Goal: Transaction & Acquisition: Purchase product/service

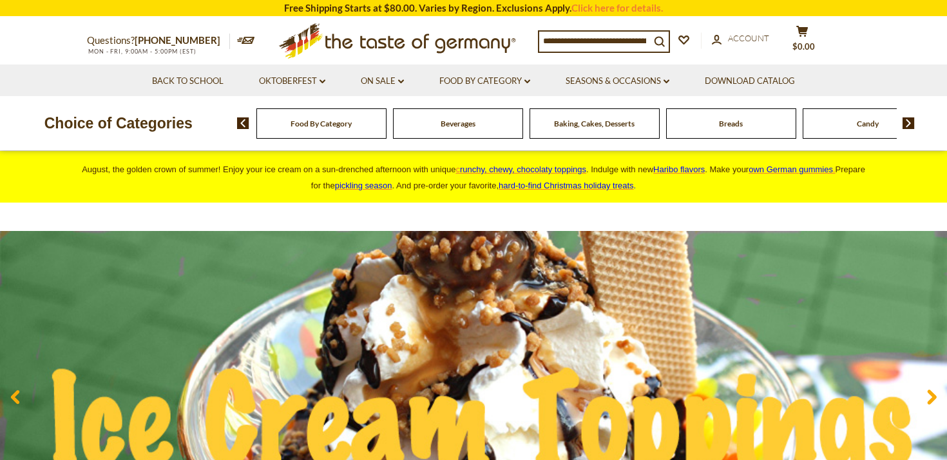
click at [621, 32] on input at bounding box center [594, 41] width 111 height 18
type input "*****"
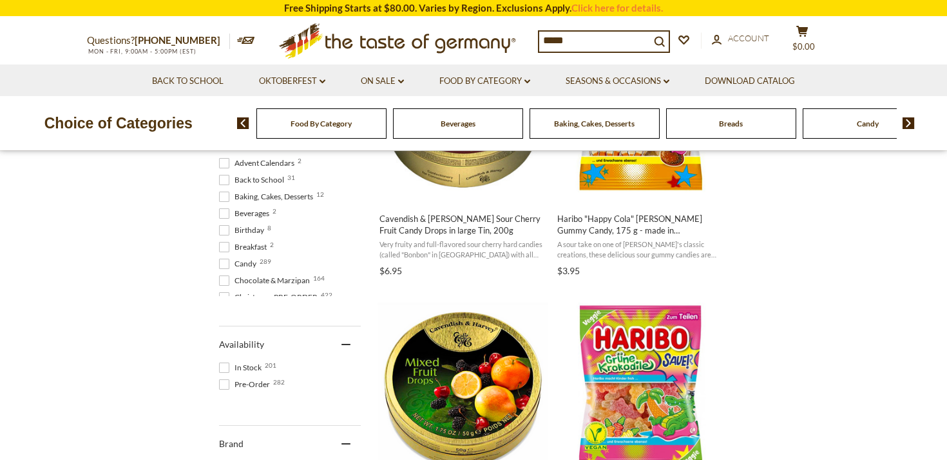
scroll to position [415, 0]
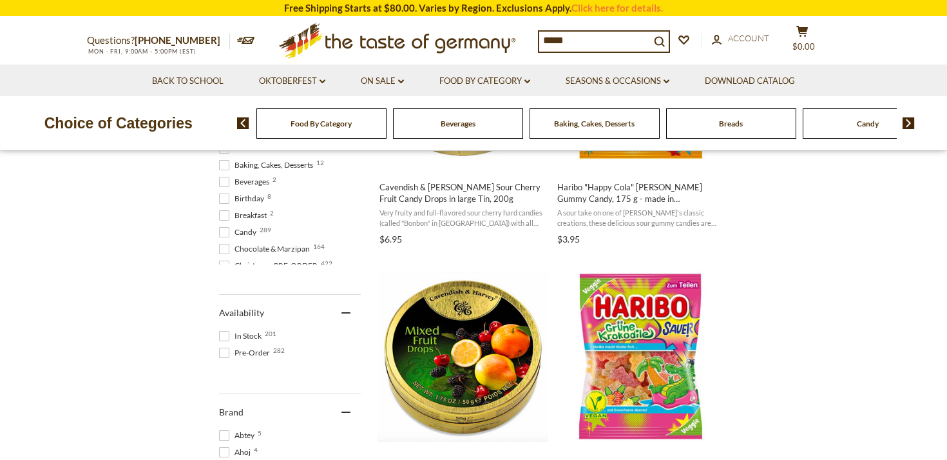
click at [576, 39] on input "*****" at bounding box center [594, 41] width 111 height 18
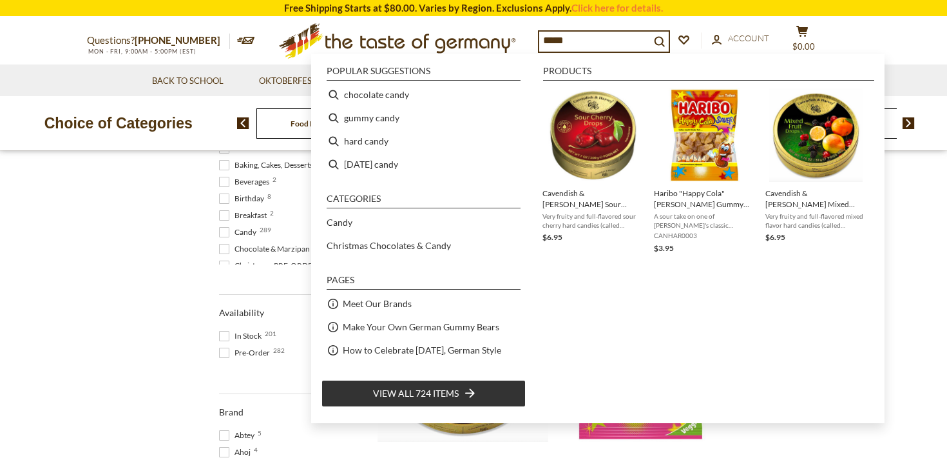
click at [576, 39] on input "*****" at bounding box center [594, 41] width 111 height 18
type input "*********"
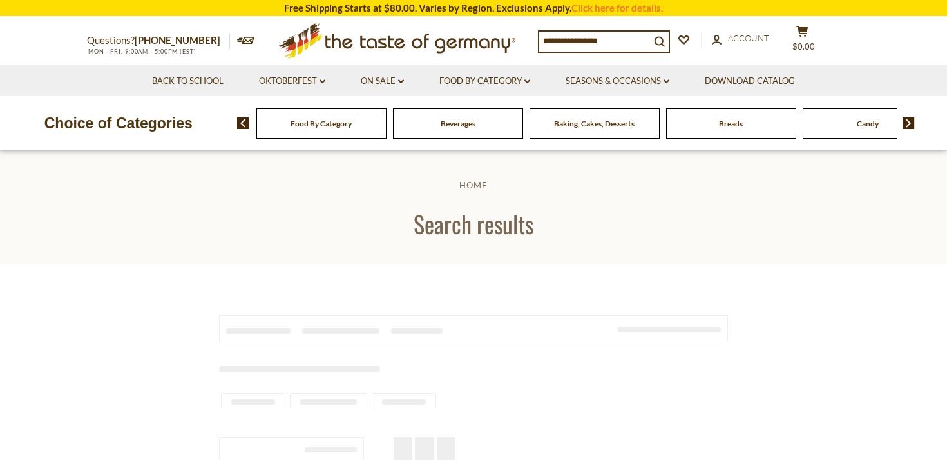
type input "*********"
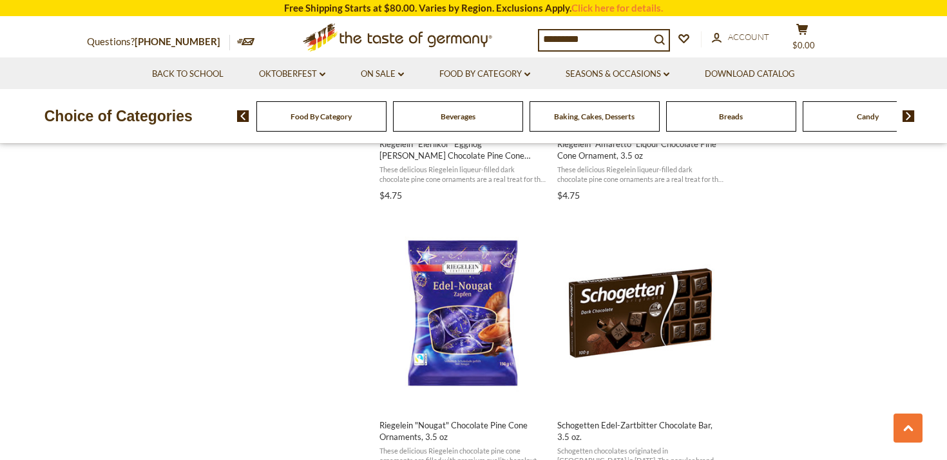
scroll to position [1586, 0]
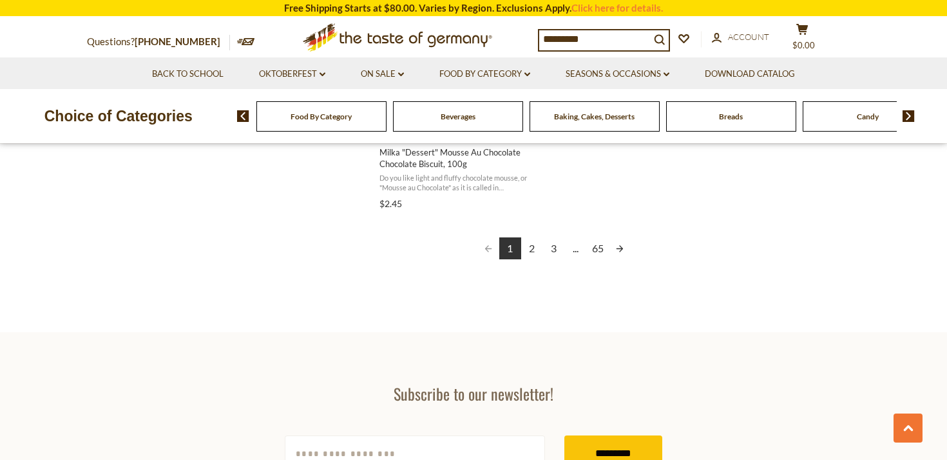
click at [532, 251] on link "2" at bounding box center [532, 248] width 22 height 22
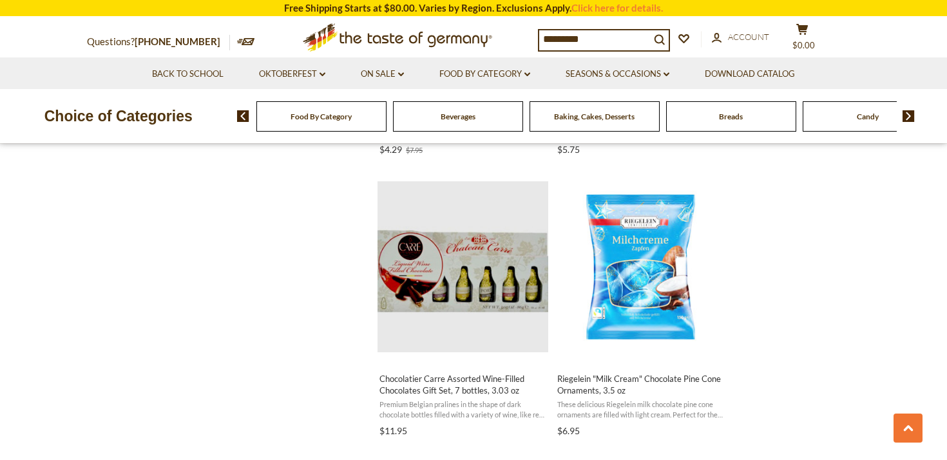
scroll to position [1915, 0]
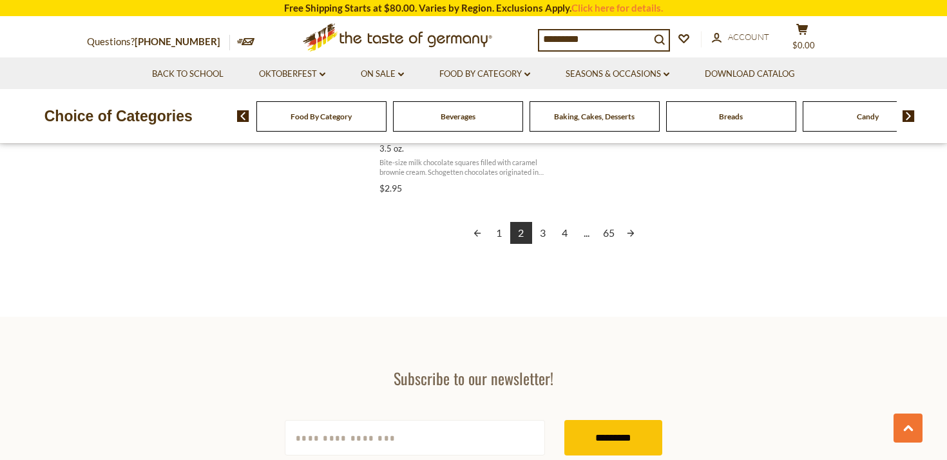
click at [549, 233] on link "3" at bounding box center [543, 233] width 22 height 22
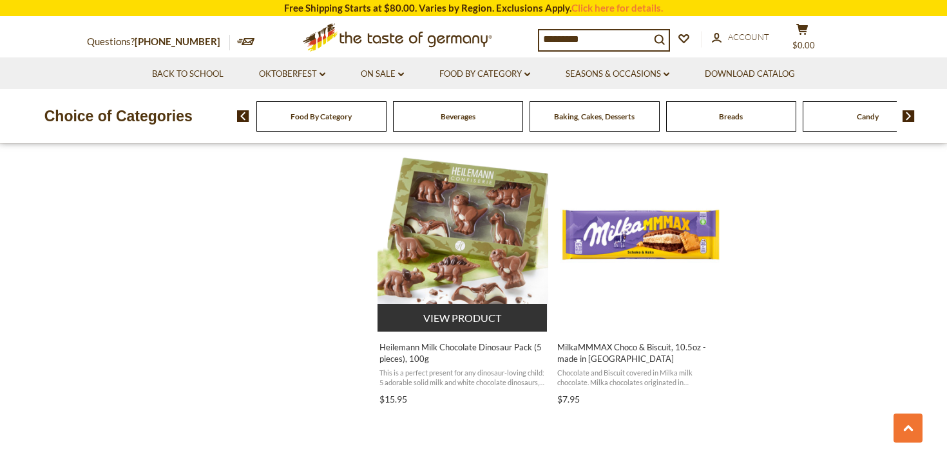
scroll to position [1654, 0]
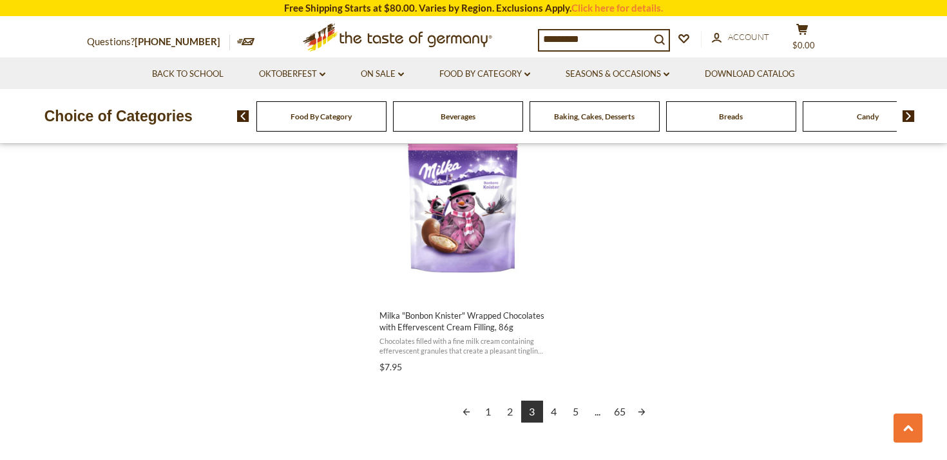
click at [556, 409] on link "4" at bounding box center [554, 411] width 22 height 22
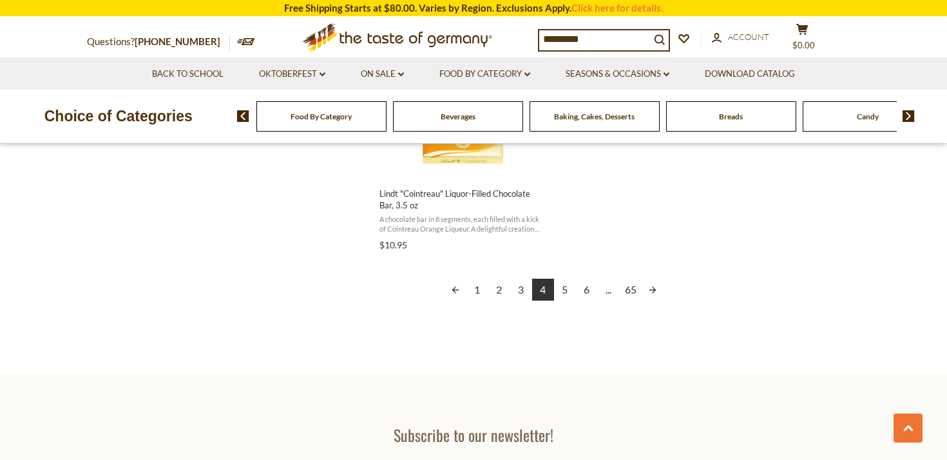
click at [568, 286] on link "5" at bounding box center [565, 289] width 22 height 22
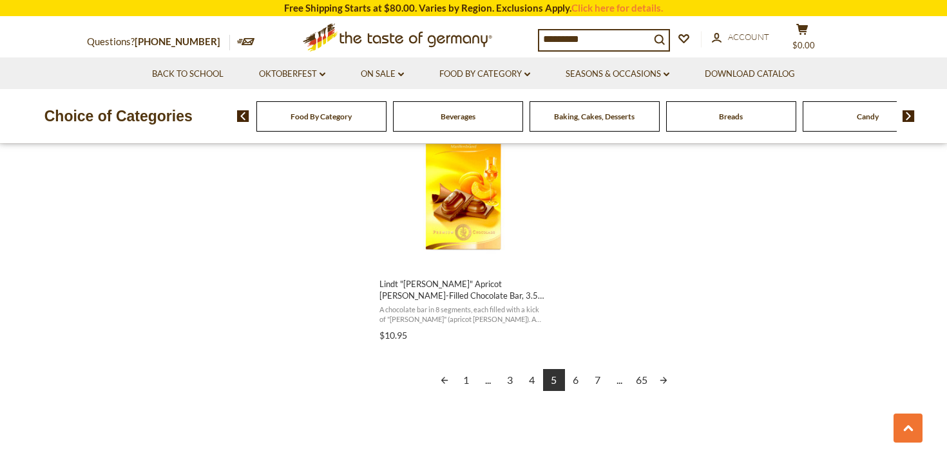
click at [573, 375] on link "6" at bounding box center [576, 380] width 22 height 22
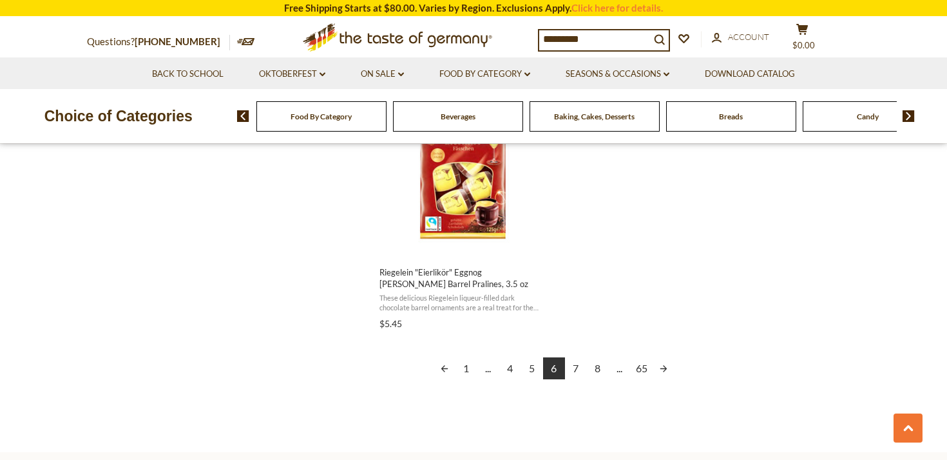
click at [572, 359] on link "7" at bounding box center [576, 368] width 22 height 22
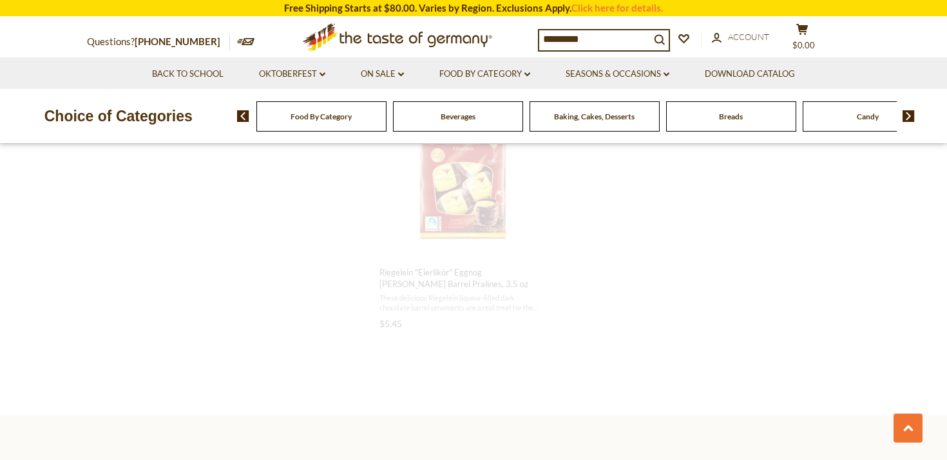
scroll to position [743, 0]
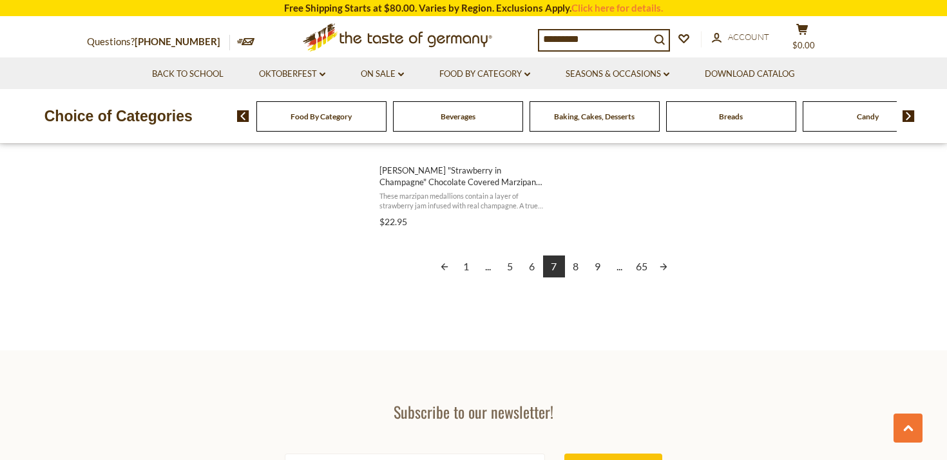
click at [581, 260] on link "8" at bounding box center [576, 266] width 22 height 22
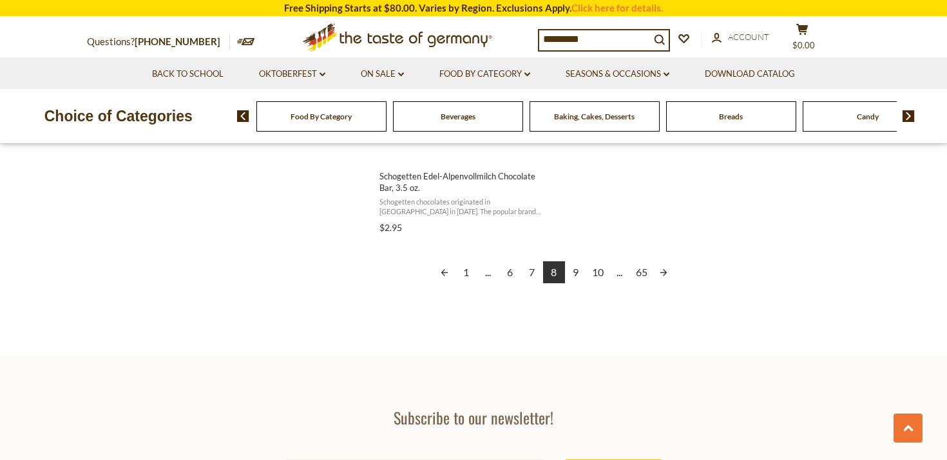
click at [574, 269] on link "9" at bounding box center [576, 272] width 22 height 22
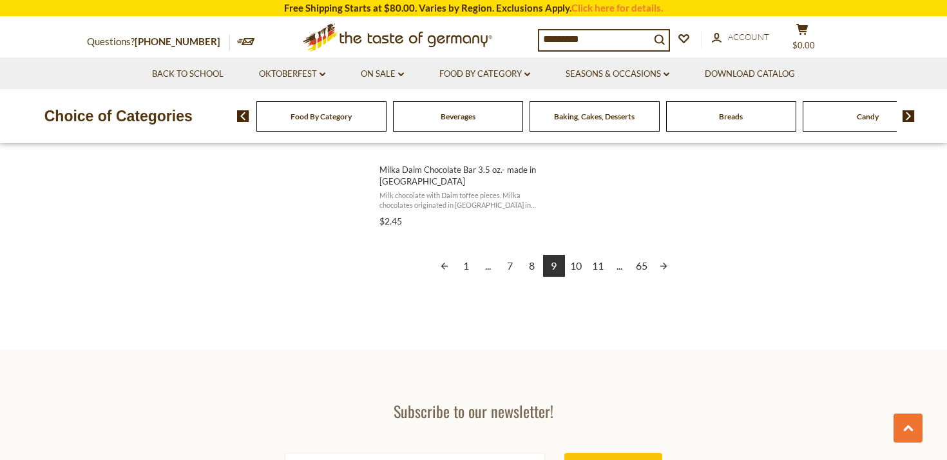
click at [575, 263] on link "10" at bounding box center [576, 266] width 22 height 22
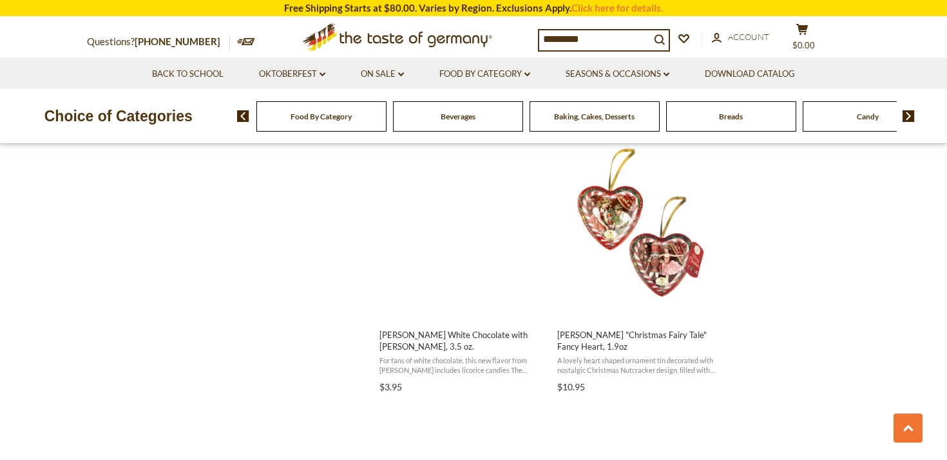
scroll to position [1678, 0]
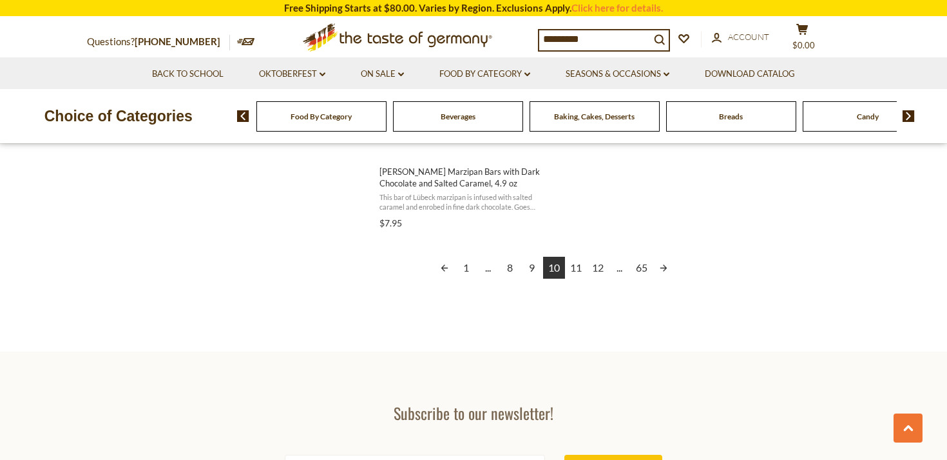
click at [579, 266] on link "11" at bounding box center [576, 268] width 22 height 22
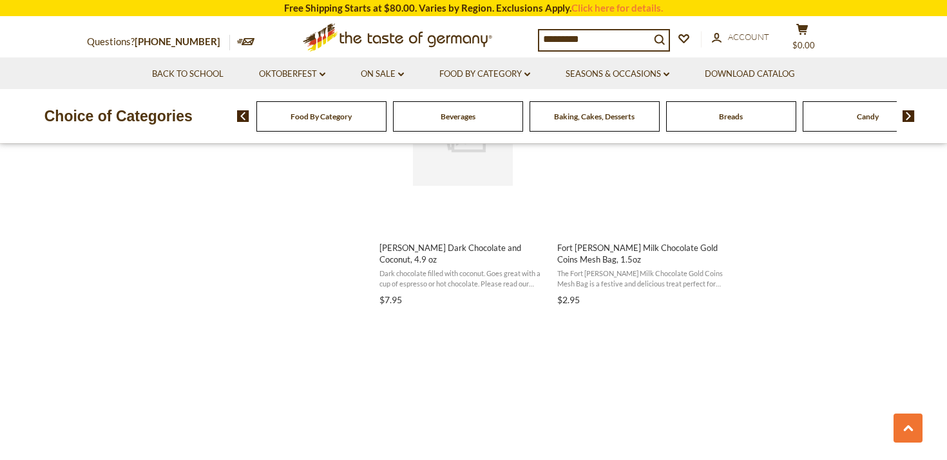
scroll to position [1199, 0]
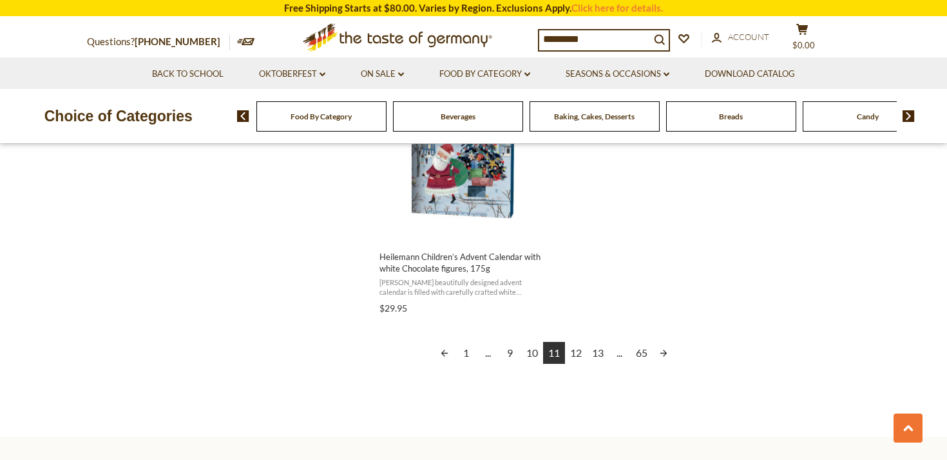
click at [575, 357] on link "12" at bounding box center [576, 353] width 22 height 22
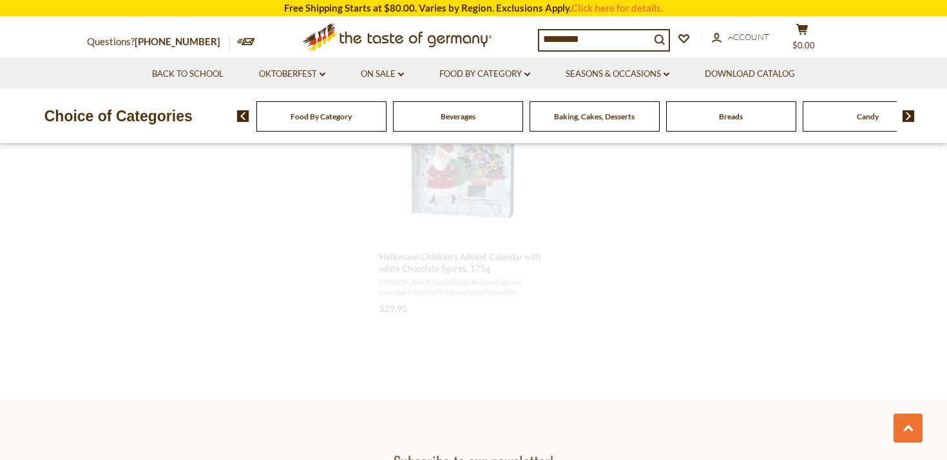
scroll to position [697, 0]
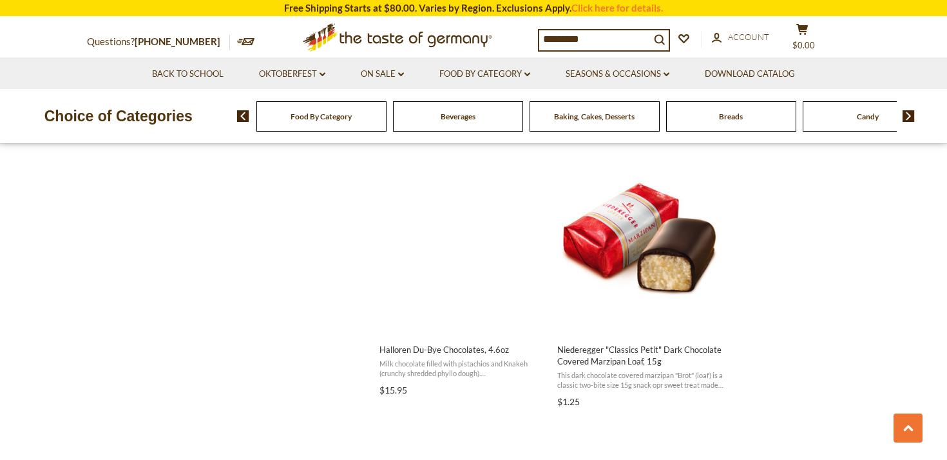
scroll to position [1712, 0]
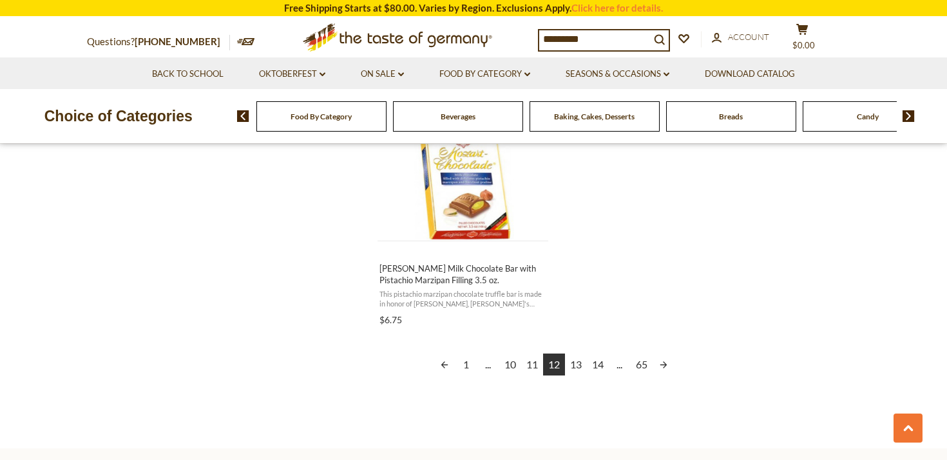
click at [576, 362] on link "13" at bounding box center [576, 364] width 22 height 22
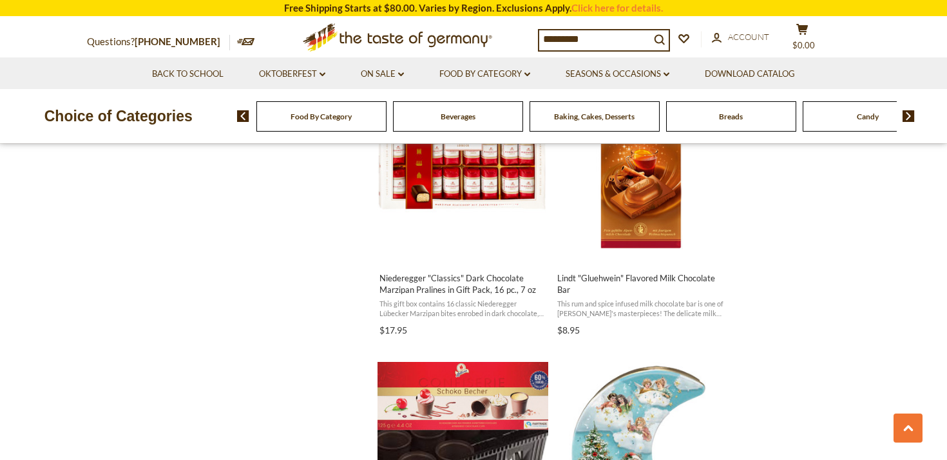
scroll to position [1732, 0]
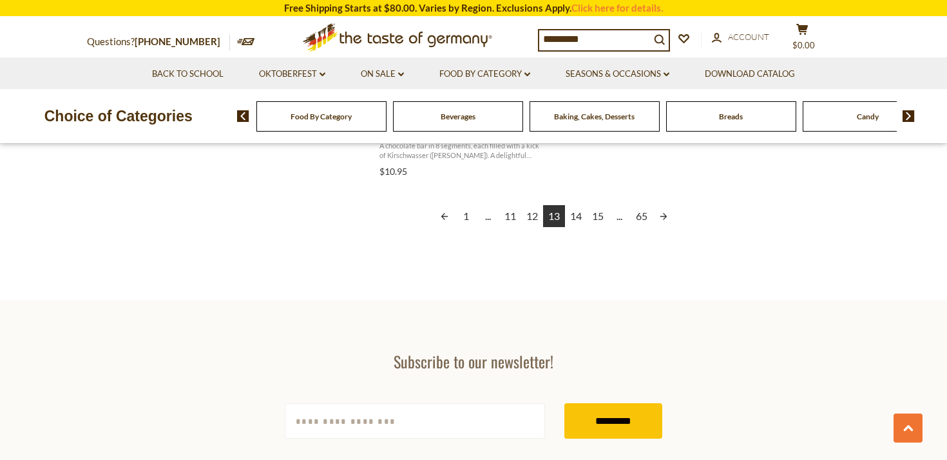
click at [576, 212] on link "14" at bounding box center [576, 216] width 22 height 22
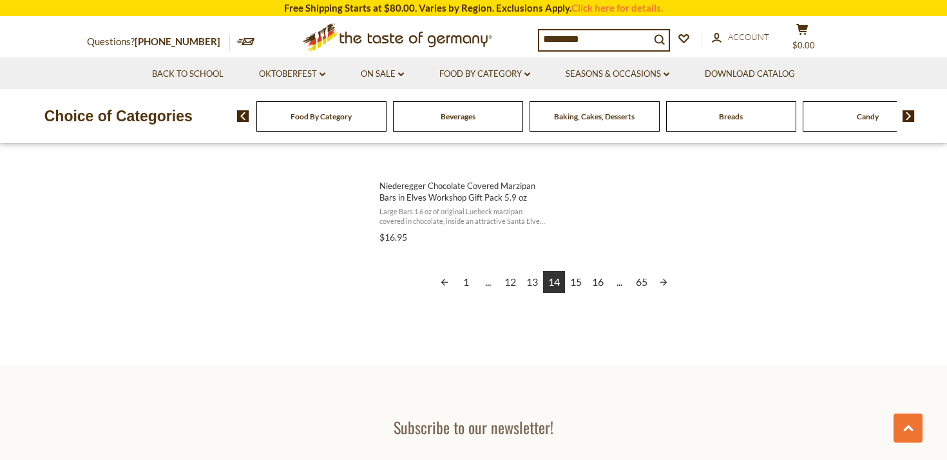
click at [575, 280] on link "15" at bounding box center [576, 282] width 22 height 22
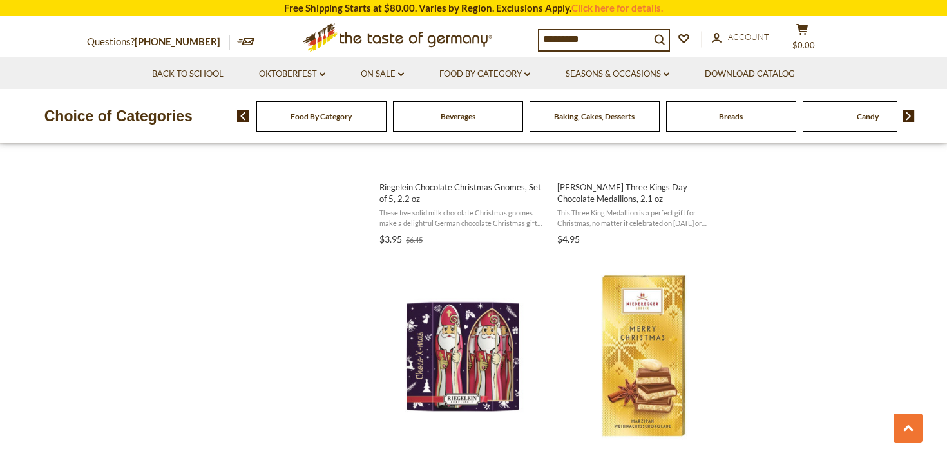
scroll to position [1370, 0]
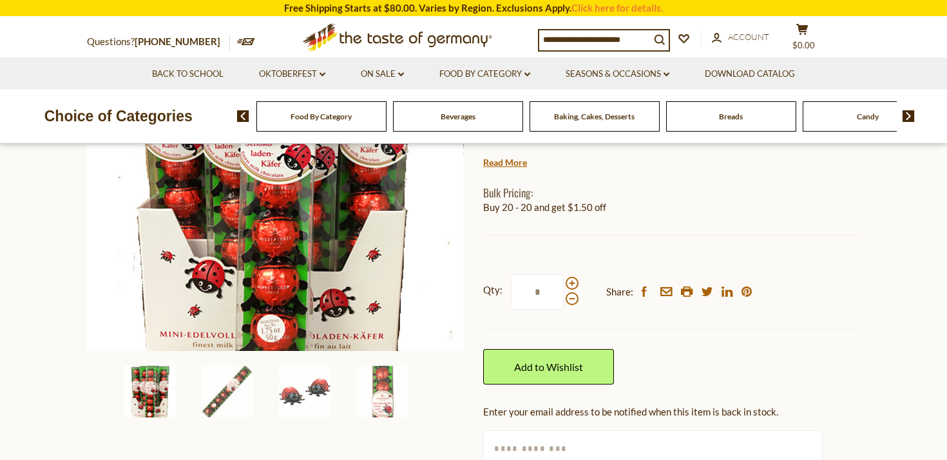
scroll to position [246, 0]
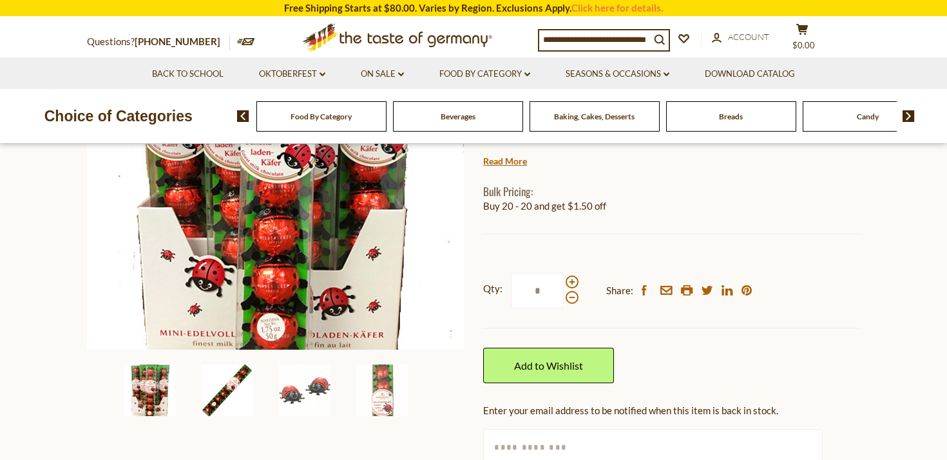
click at [226, 396] on img at bounding box center [228, 390] width 52 height 52
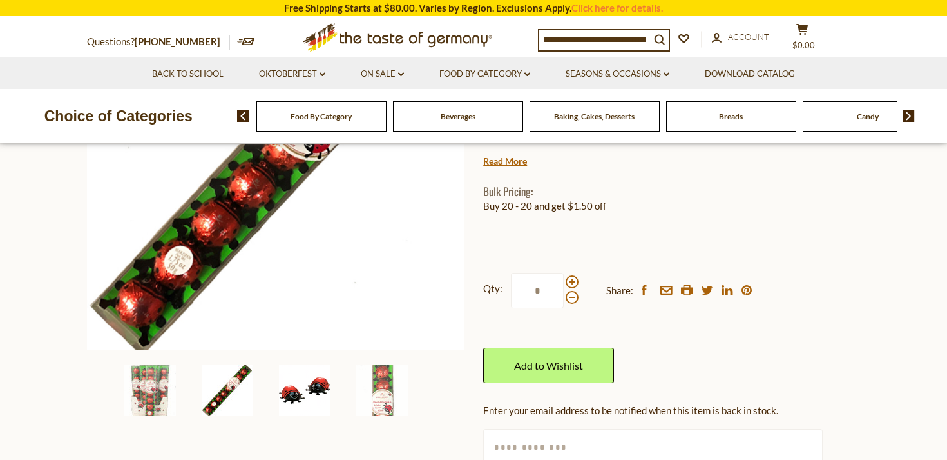
click at [345, 393] on div at bounding box center [314, 390] width 70 height 52
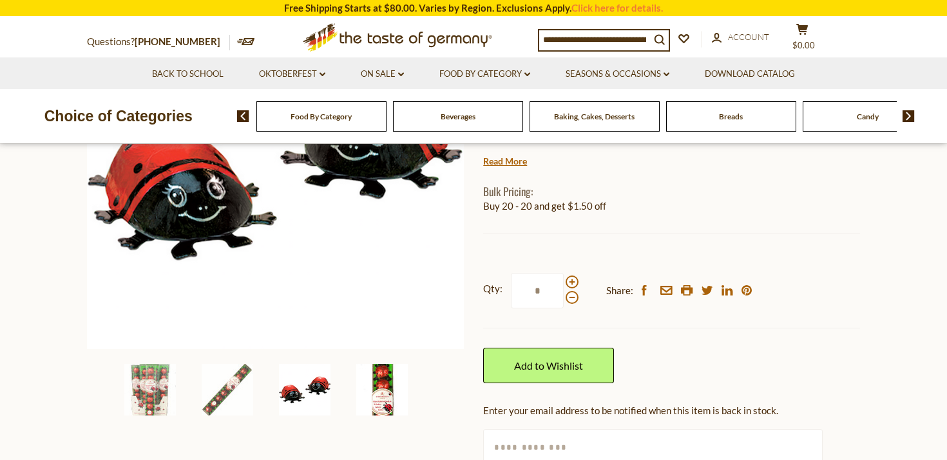
click at [379, 396] on img at bounding box center [382, 389] width 52 height 52
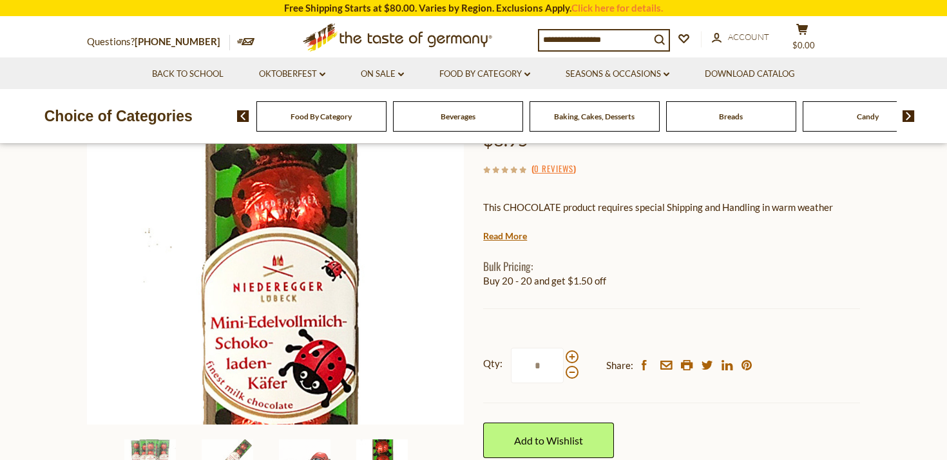
scroll to position [160, 0]
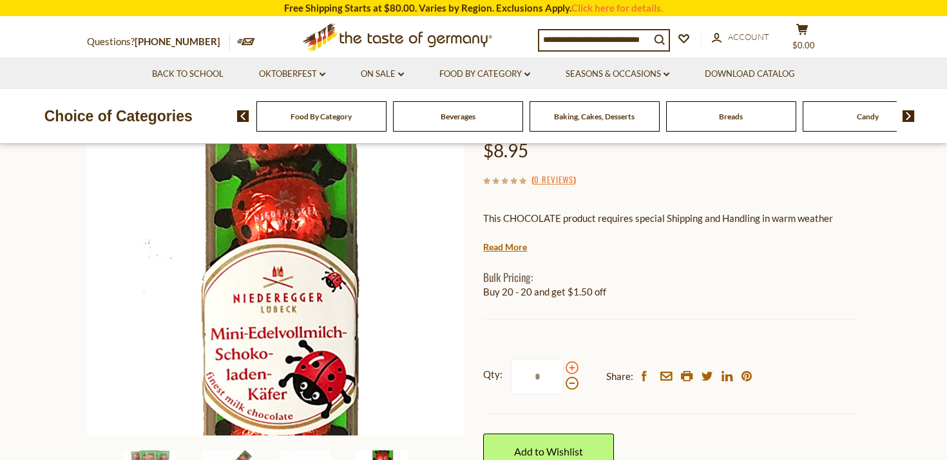
click at [568, 361] on span at bounding box center [572, 367] width 13 height 13
click at [564, 358] on input "*" at bounding box center [537, 375] width 53 height 35
type input "*"
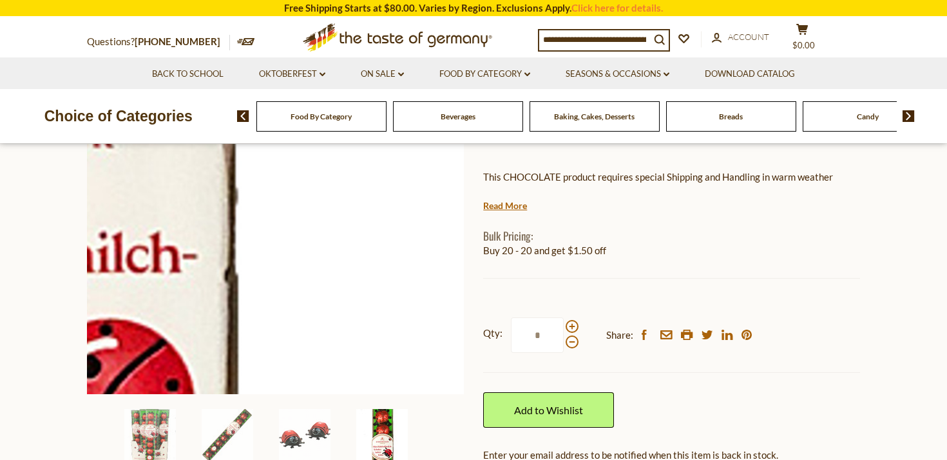
scroll to position [253, 0]
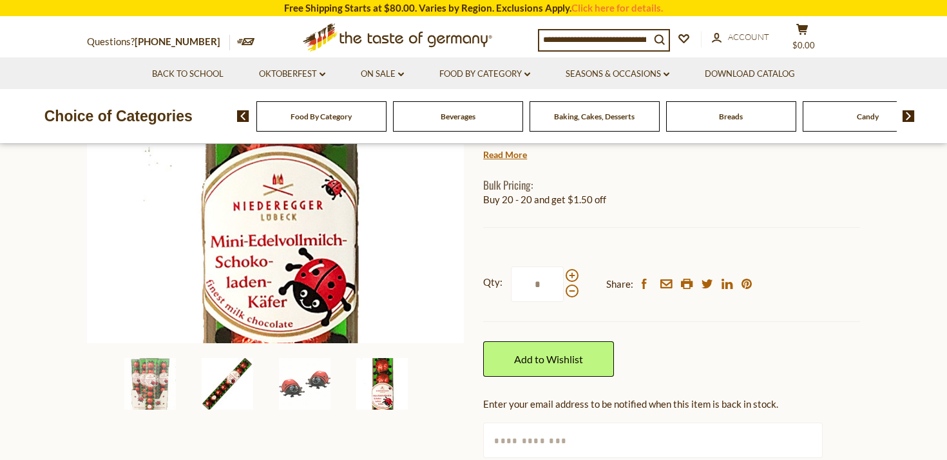
click at [238, 373] on img at bounding box center [228, 384] width 52 height 52
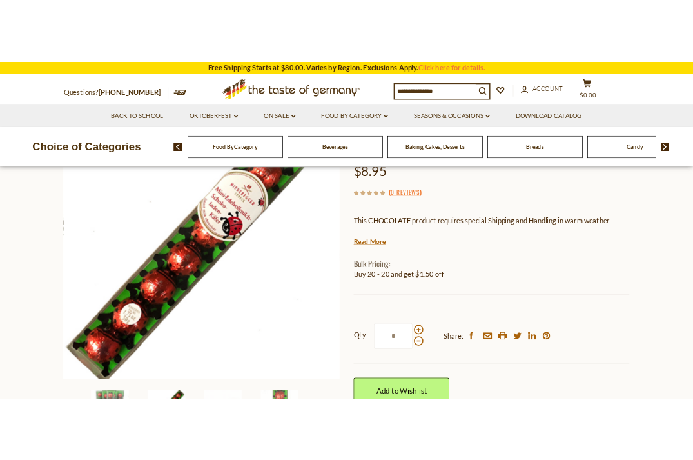
scroll to position [126, 0]
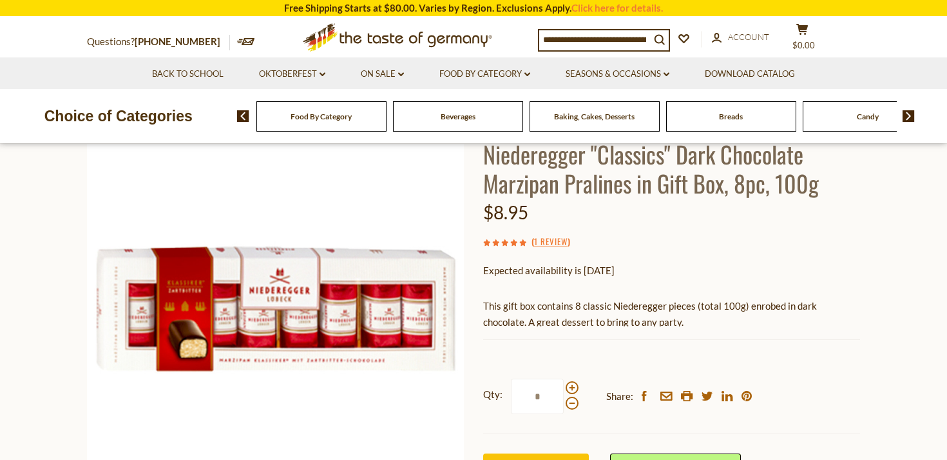
scroll to position [112, 0]
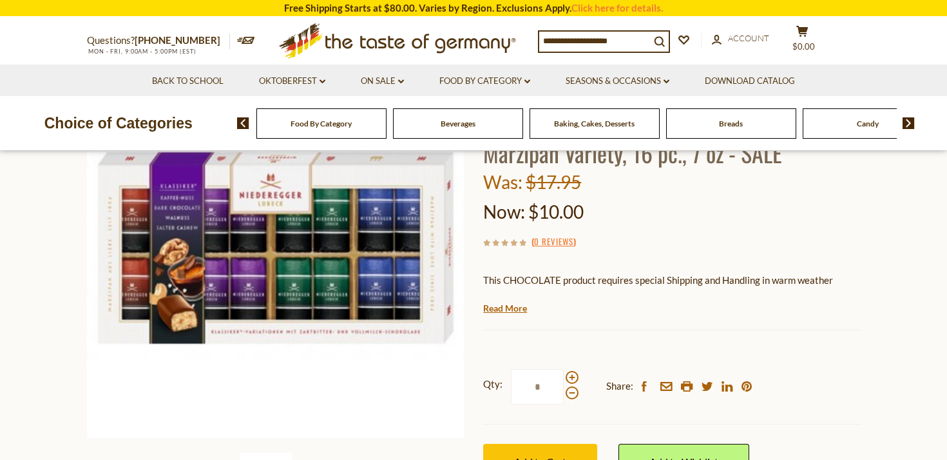
scroll to position [173, 0]
